Goal: Check status

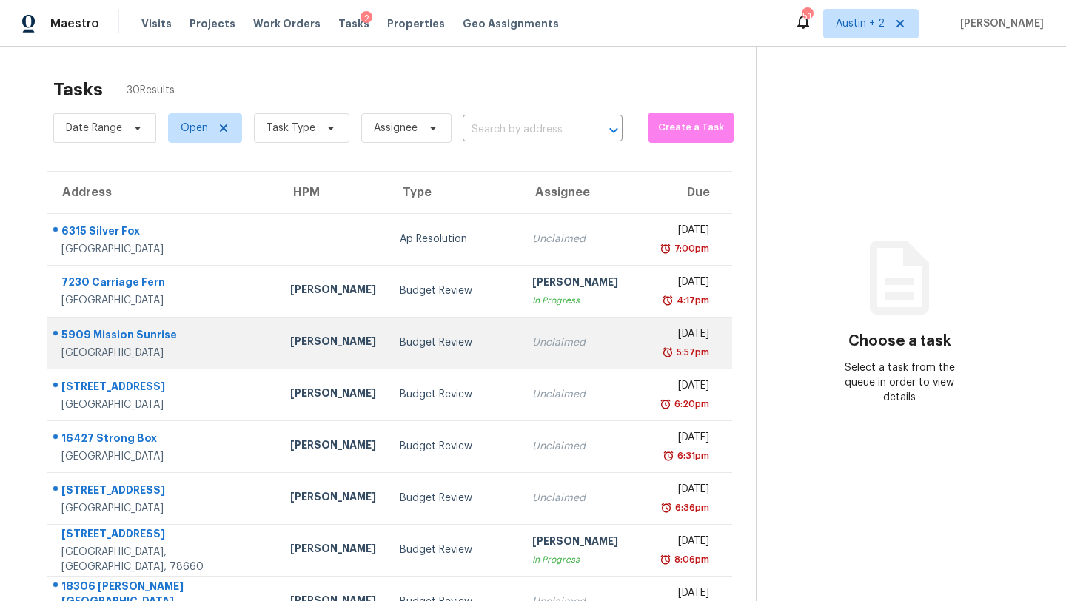
click at [388, 360] on td "Budget Review" at bounding box center [454, 343] width 132 height 52
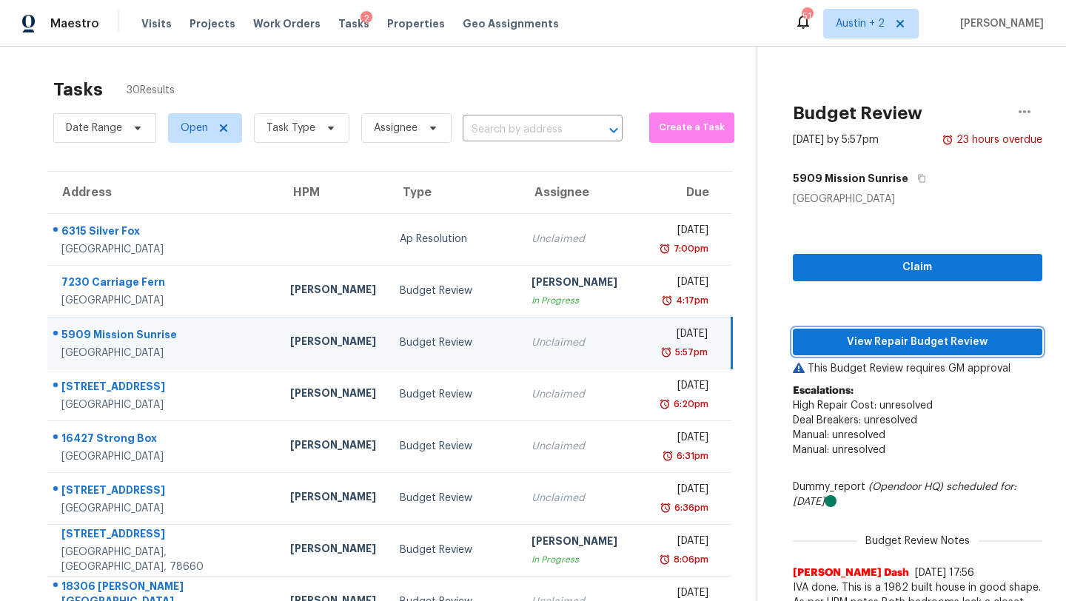
click at [843, 348] on span "View Repair Budget Review" at bounding box center [918, 342] width 226 height 19
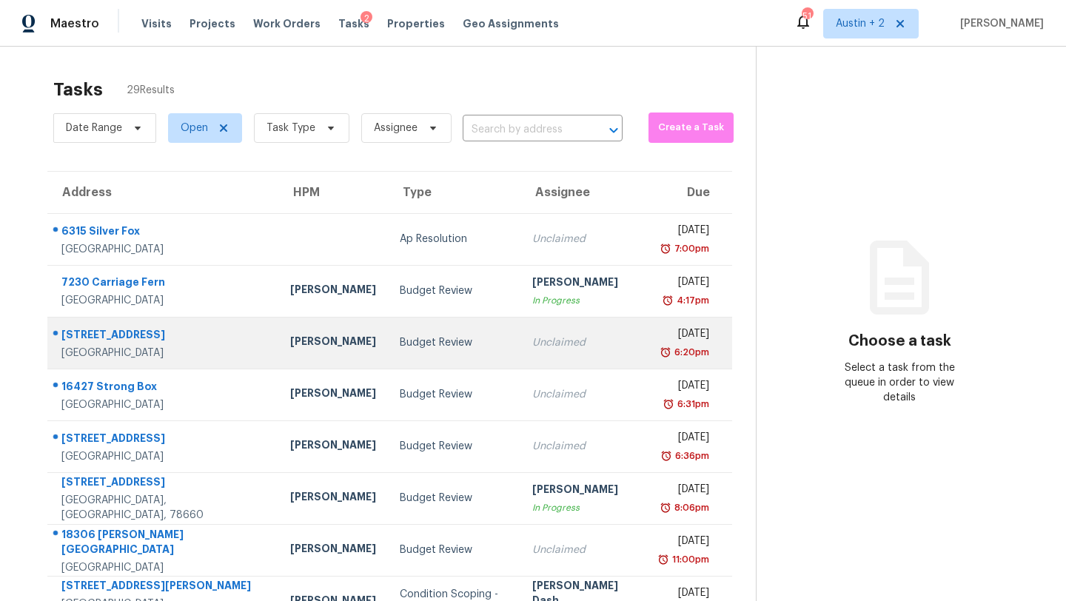
click at [400, 346] on div "Budget Review" at bounding box center [454, 342] width 109 height 15
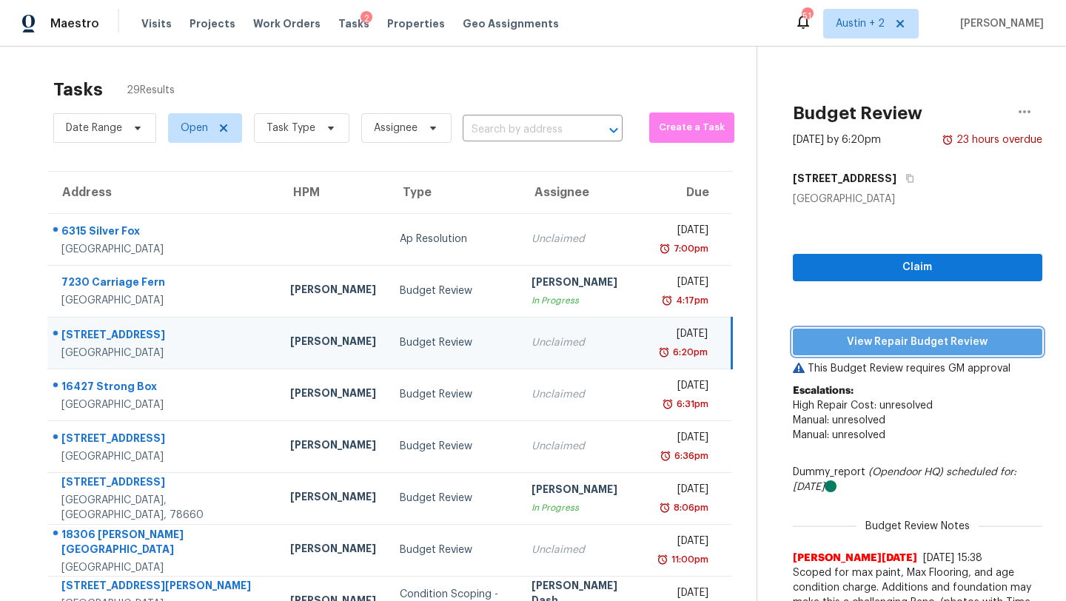
click at [857, 349] on span "View Repair Budget Review" at bounding box center [918, 342] width 226 height 19
